Goal: Information Seeking & Learning: Understand process/instructions

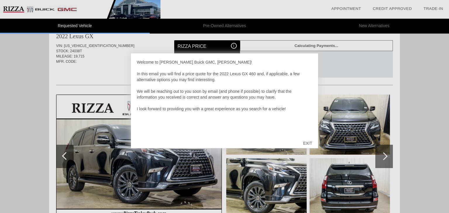
click at [305, 142] on div "EXIT" at bounding box center [307, 144] width 21 height 18
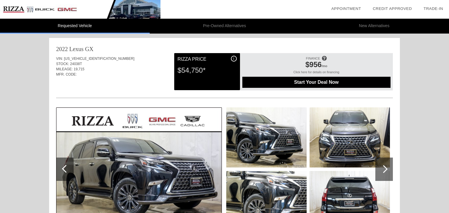
click at [284, 140] on img at bounding box center [266, 137] width 80 height 60
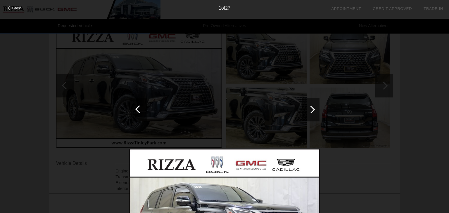
scroll to position [91, 0]
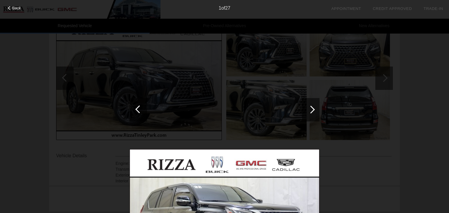
click at [313, 110] on div at bounding box center [311, 110] width 8 height 8
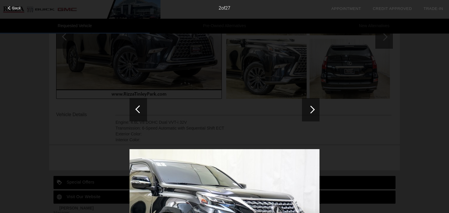
scroll to position [0, 0]
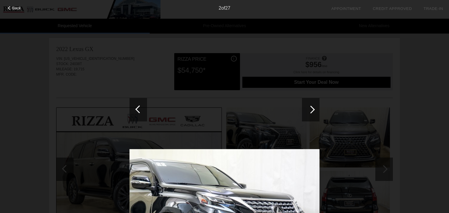
click at [18, 6] on span "Back" at bounding box center [16, 8] width 9 height 4
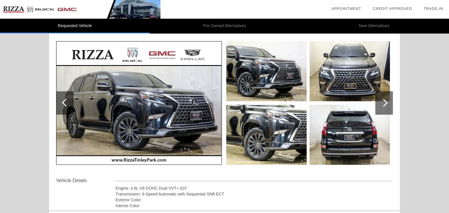
scroll to position [68, 0]
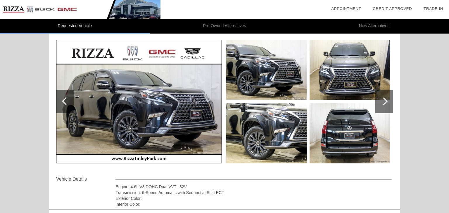
click at [171, 112] on img at bounding box center [139, 102] width 166 height 124
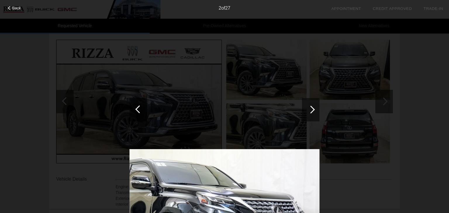
click at [13, 6] on span "Back" at bounding box center [16, 8] width 9 height 4
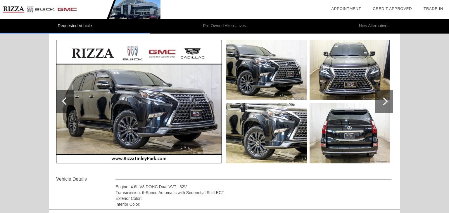
click at [217, 99] on img at bounding box center [139, 102] width 166 height 124
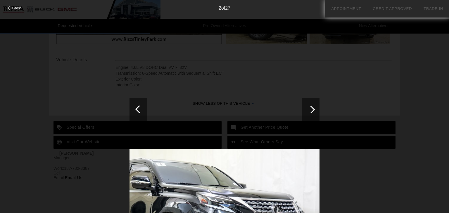
scroll to position [195, 0]
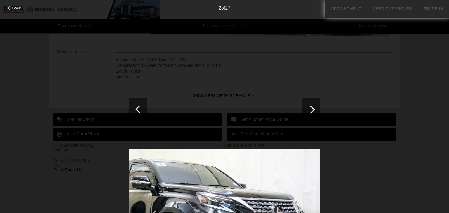
click at [311, 111] on div at bounding box center [311, 110] width 8 height 8
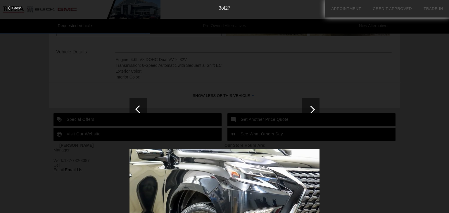
click at [311, 111] on div at bounding box center [311, 110] width 8 height 8
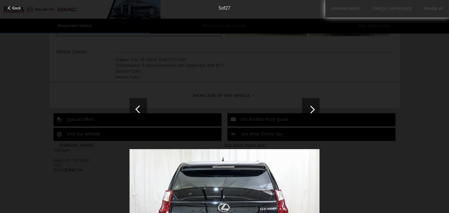
click at [311, 111] on div at bounding box center [311, 110] width 8 height 8
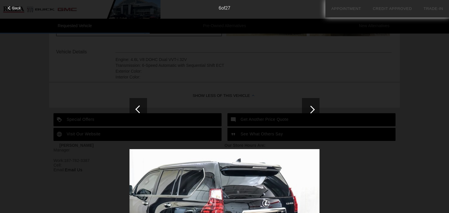
click at [311, 111] on div at bounding box center [311, 110] width 8 height 8
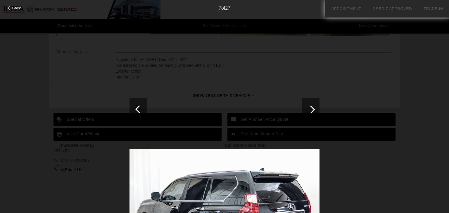
click at [311, 111] on div at bounding box center [311, 110] width 8 height 8
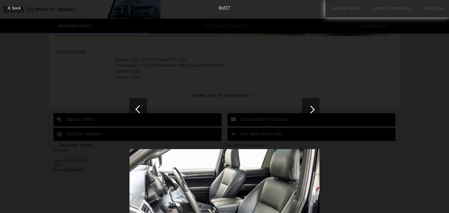
click at [311, 111] on div at bounding box center [311, 110] width 8 height 8
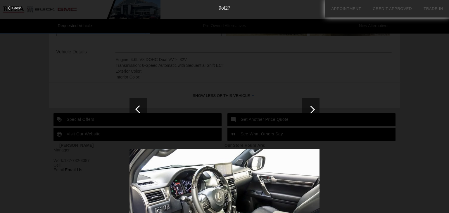
click at [311, 111] on div at bounding box center [311, 110] width 8 height 8
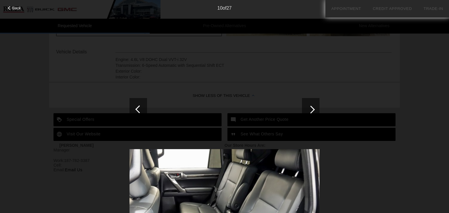
click at [311, 111] on div at bounding box center [311, 110] width 8 height 8
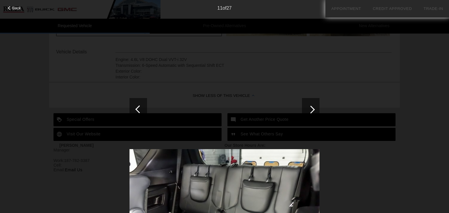
click at [311, 111] on div at bounding box center [311, 110] width 8 height 8
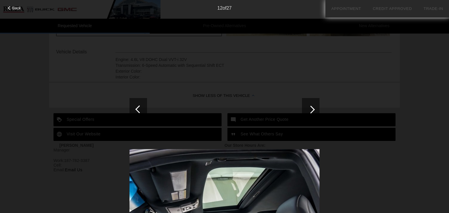
click at [311, 111] on div at bounding box center [311, 110] width 8 height 8
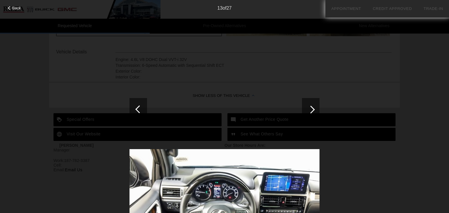
click at [311, 111] on div at bounding box center [311, 110] width 8 height 8
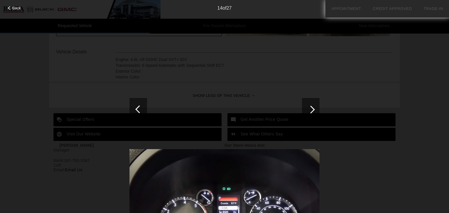
click at [311, 111] on div at bounding box center [311, 110] width 8 height 8
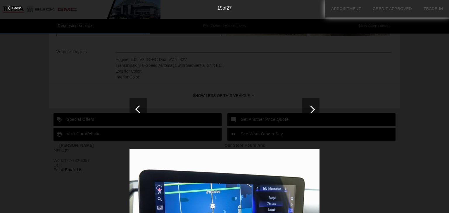
click at [311, 111] on div at bounding box center [311, 110] width 8 height 8
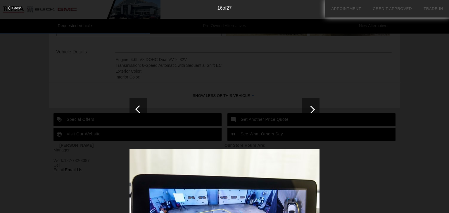
click at [311, 111] on div at bounding box center [311, 110] width 8 height 8
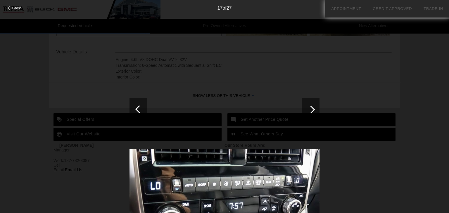
click at [311, 111] on div at bounding box center [311, 110] width 8 height 8
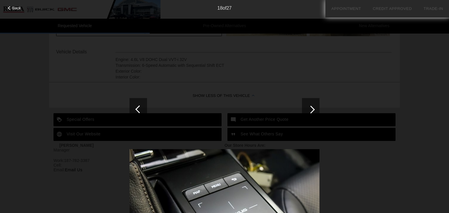
click at [311, 111] on div at bounding box center [311, 110] width 8 height 8
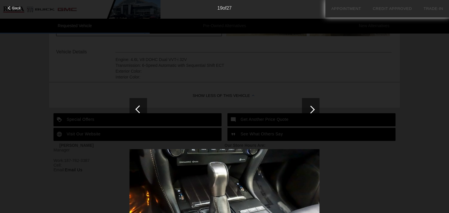
click at [311, 111] on div at bounding box center [311, 110] width 8 height 8
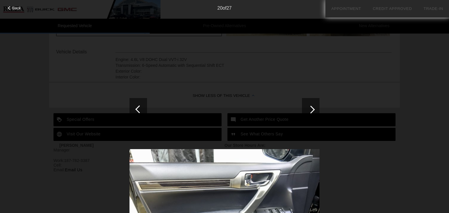
click at [311, 111] on div at bounding box center [311, 110] width 8 height 8
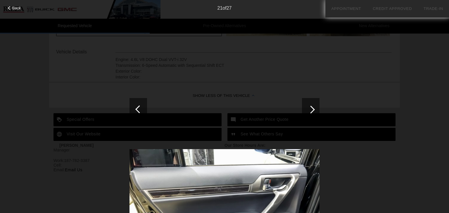
click at [311, 111] on div at bounding box center [311, 110] width 8 height 8
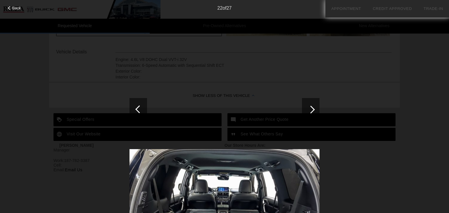
click at [311, 111] on div at bounding box center [311, 110] width 8 height 8
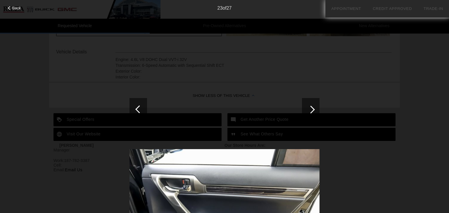
click at [311, 111] on div at bounding box center [311, 110] width 8 height 8
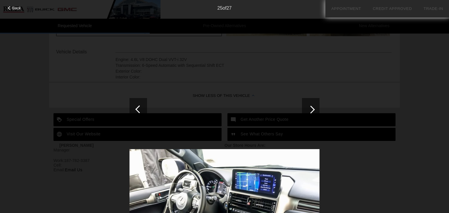
click at [311, 111] on div at bounding box center [311, 110] width 8 height 8
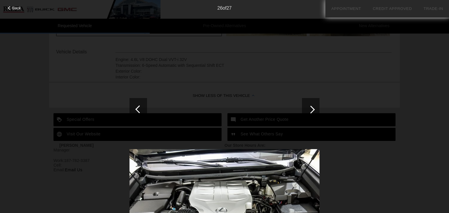
click at [311, 111] on div at bounding box center [311, 110] width 8 height 8
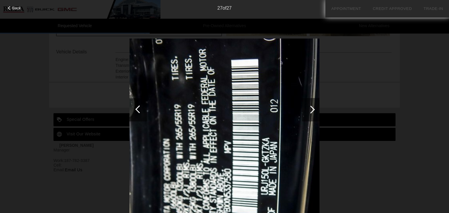
click at [311, 111] on div at bounding box center [311, 110] width 8 height 8
click at [15, 8] on span "Back" at bounding box center [16, 8] width 9 height 4
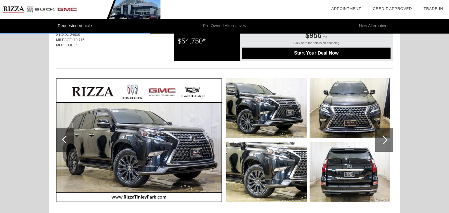
scroll to position [0, 0]
